Goal: Task Accomplishment & Management: Use online tool/utility

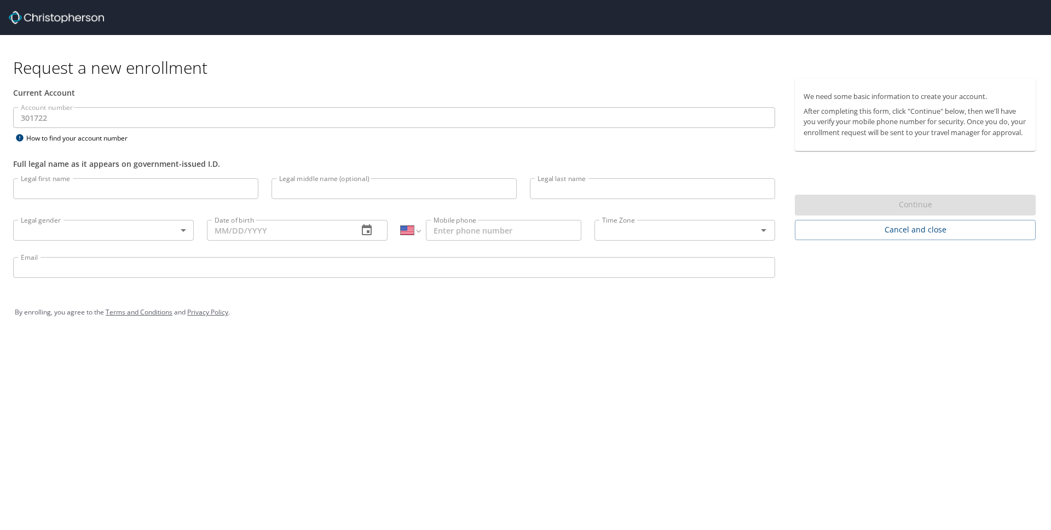
select select "US"
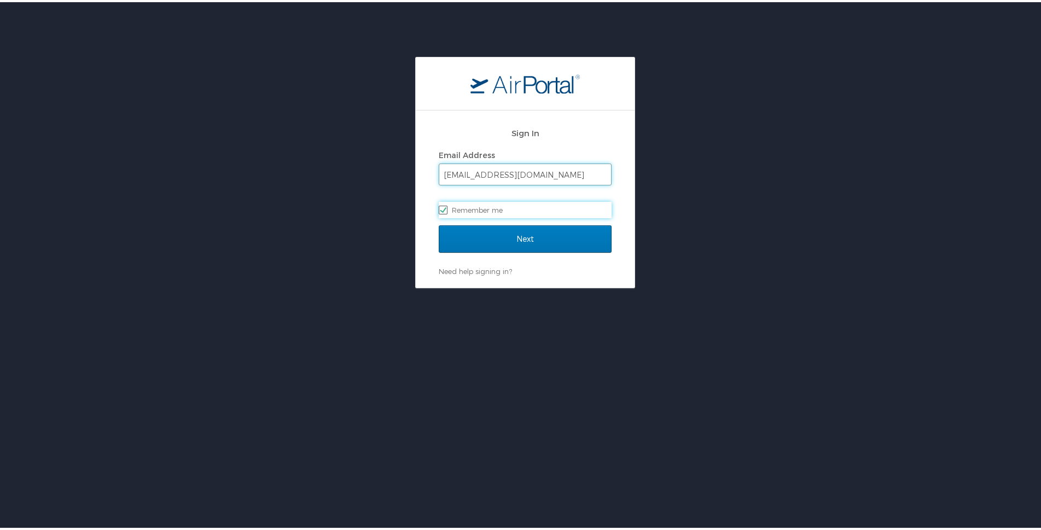
click at [485, 174] on input "twest@suno.edu" at bounding box center [525, 172] width 172 height 21
drag, startPoint x: 378, startPoint y: 239, endPoint x: 384, endPoint y: 239, distance: 6.0
click at [378, 239] on div "Sign In Email Address twest@suno.edu Remember me Next Need help signing in? For…" at bounding box center [525, 170] width 1051 height 231
click at [455, 203] on label "Remember me" at bounding box center [525, 208] width 173 height 16
click at [446, 204] on input "Remember me" at bounding box center [442, 207] width 7 height 7
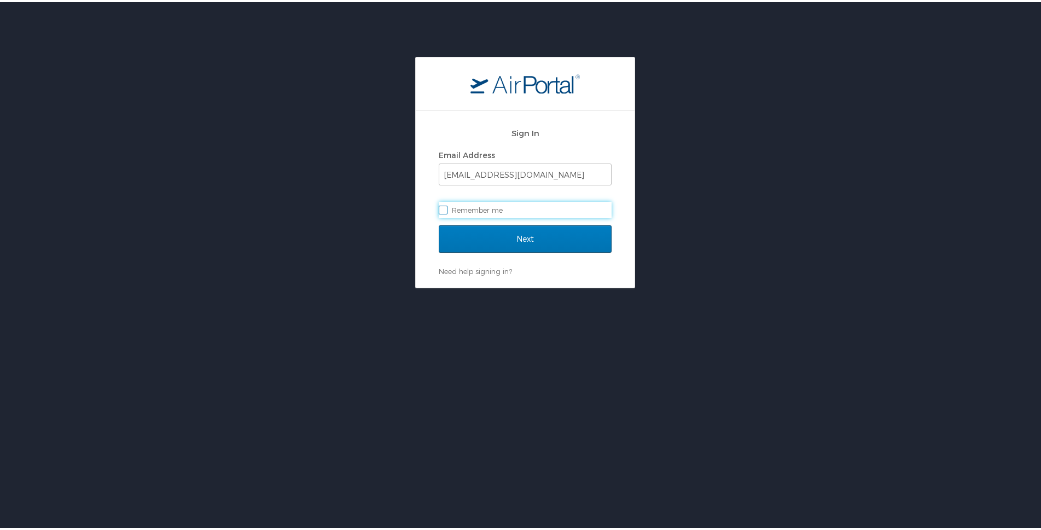
click at [459, 204] on label "Remember me" at bounding box center [525, 208] width 173 height 16
click at [446, 204] on input "Remember me" at bounding box center [442, 207] width 7 height 7
checkbox input "true"
click at [465, 230] on input "Next" at bounding box center [525, 236] width 173 height 27
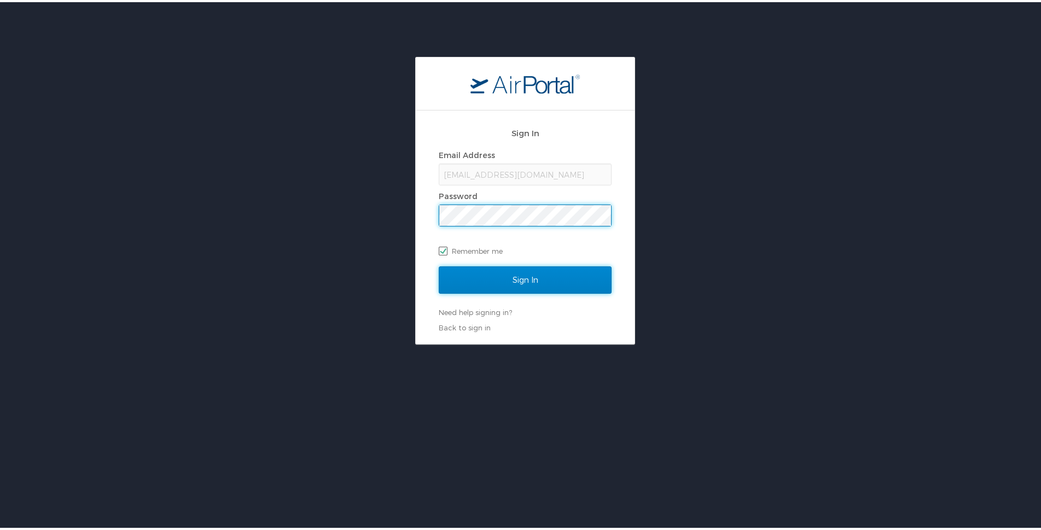
click at [471, 273] on input "Sign In" at bounding box center [525, 277] width 173 height 27
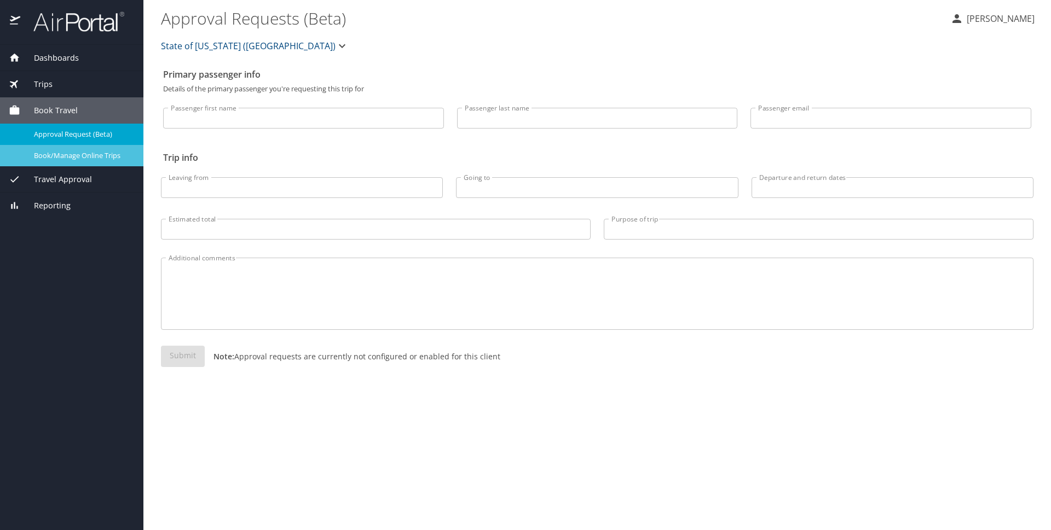
click at [105, 159] on span "Book/Manage Online Trips" at bounding box center [82, 155] width 96 height 10
